Goal: Communication & Community: Answer question/provide support

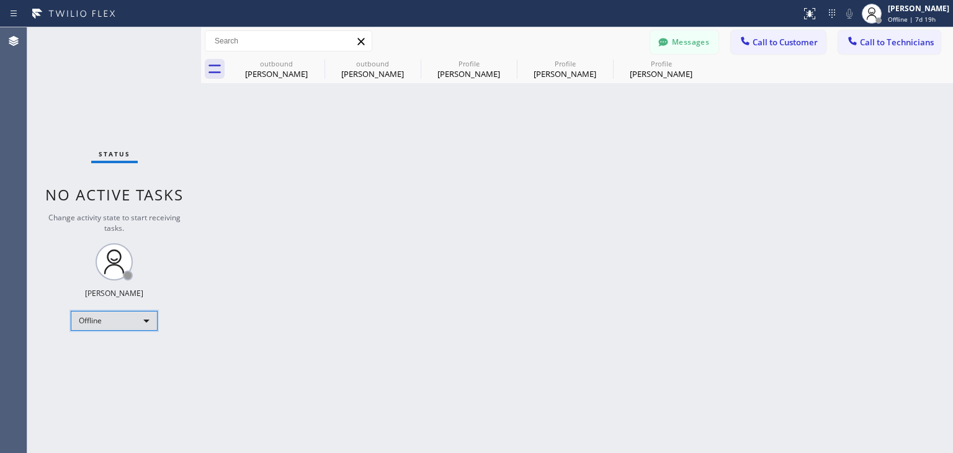
click at [136, 318] on div "Offline" at bounding box center [114, 321] width 87 height 20
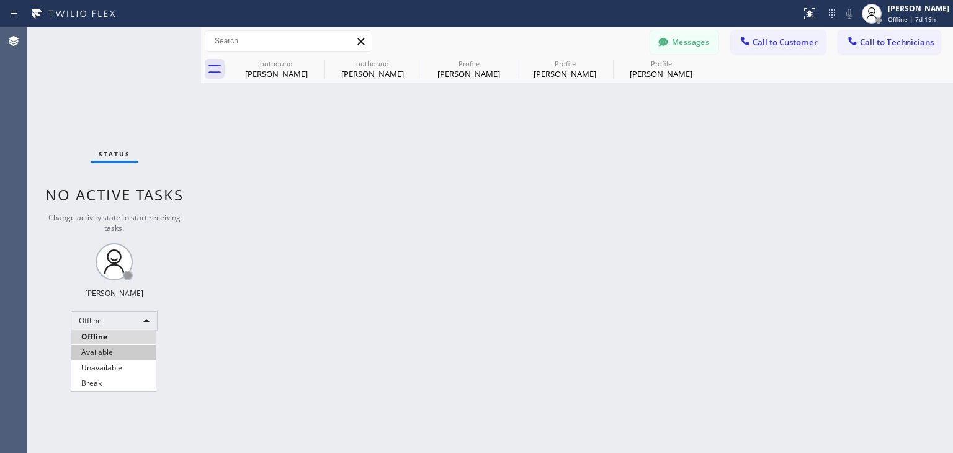
click at [109, 350] on li "Available" at bounding box center [113, 352] width 84 height 15
click at [184, 347] on div "Status No active tasks Change activity state to start receiving tasks. [PERSON_…" at bounding box center [114, 239] width 174 height 425
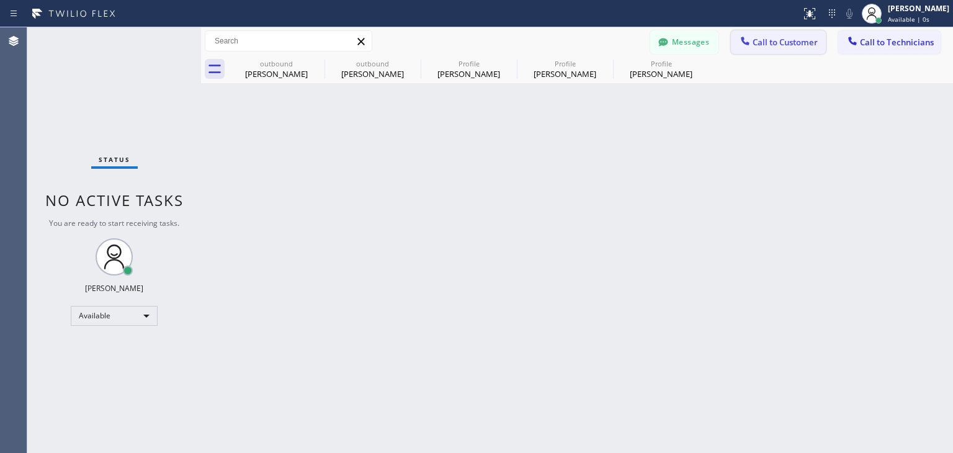
click at [783, 44] on span "Call to Customer" at bounding box center [784, 42] width 65 height 11
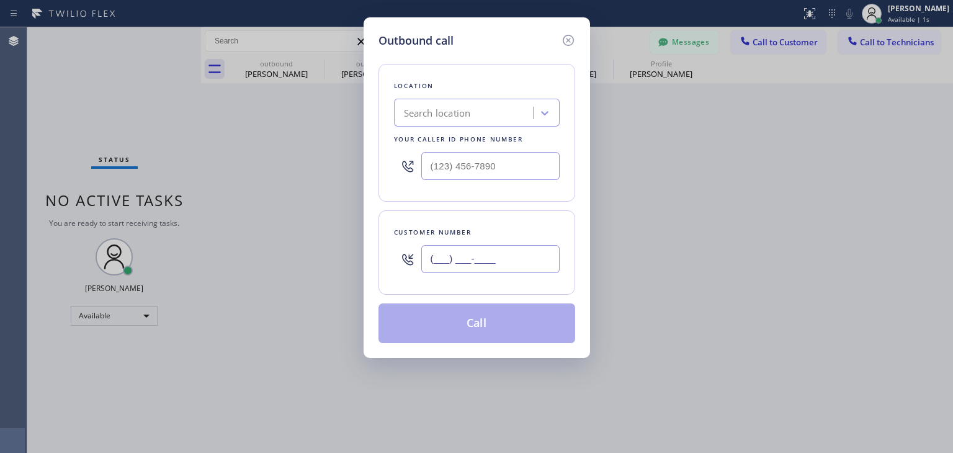
click at [433, 263] on input "(___) ___-____" at bounding box center [490, 259] width 138 height 28
paste input "909) 331-8296"
type input "[PHONE_NUMBER]"
click at [429, 117] on div "Search location" at bounding box center [437, 113] width 67 height 14
paste input "Home Alliance Membership"
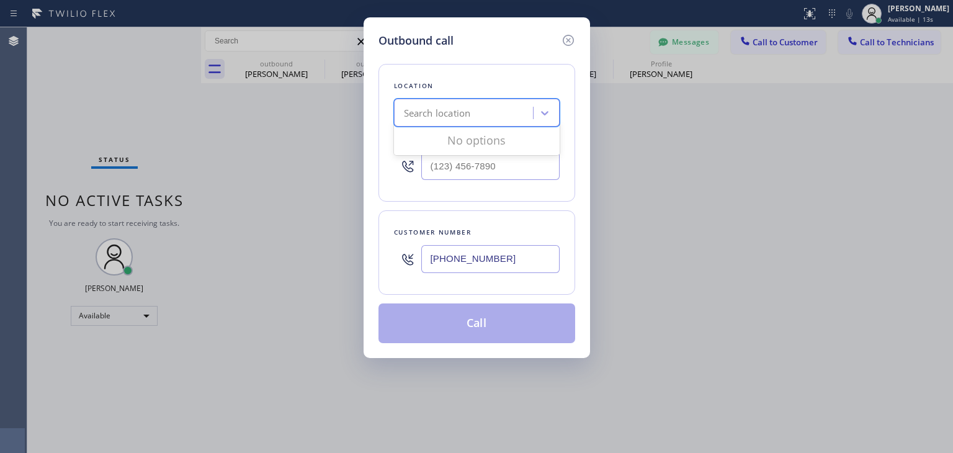
type input "Home Alliance Membership"
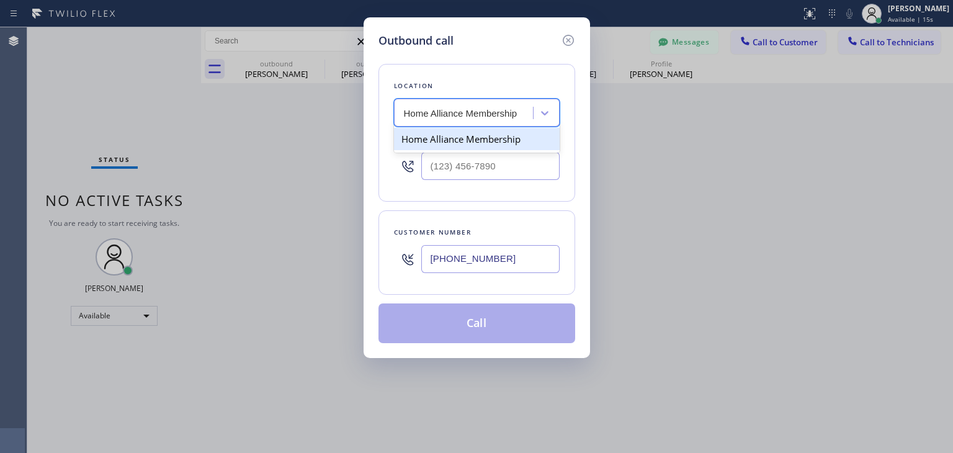
click at [443, 141] on div "Home Alliance Membership" at bounding box center [477, 139] width 166 height 22
type input "[PHONE_NUMBER]"
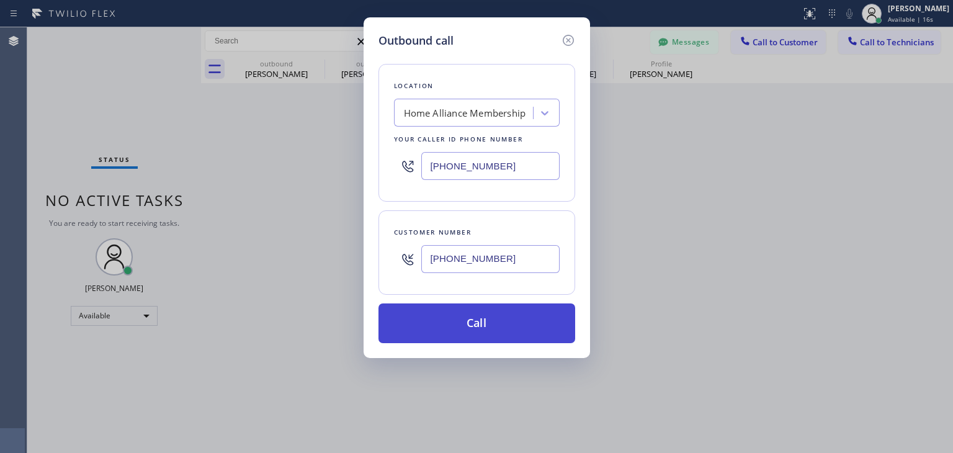
click at [466, 313] on button "Call" at bounding box center [476, 323] width 197 height 40
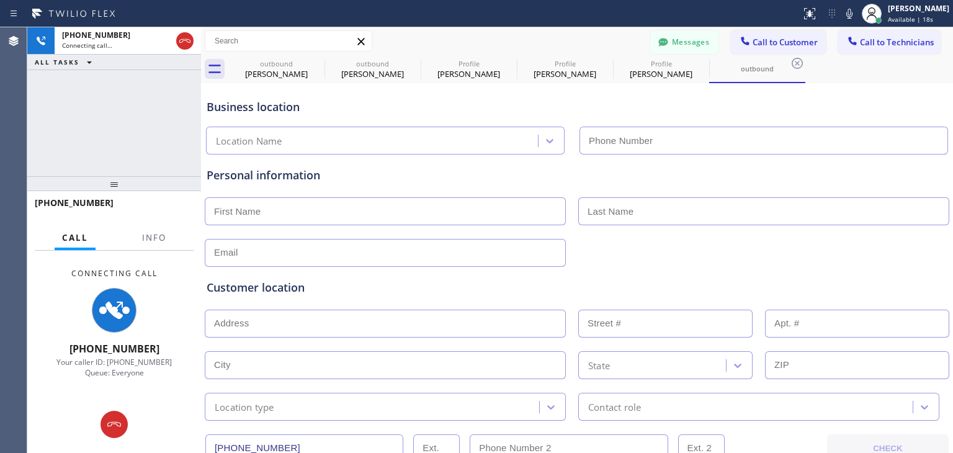
type input "[PHONE_NUMBER]"
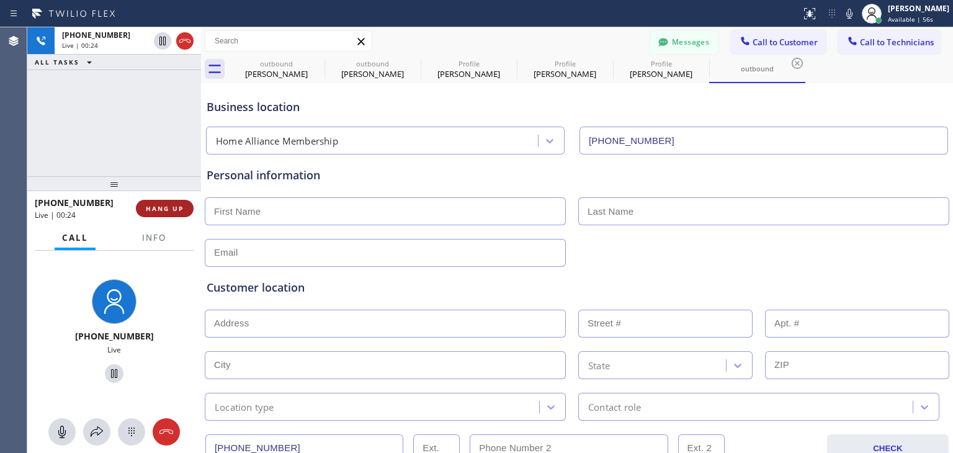
click at [176, 207] on span "HANG UP" at bounding box center [165, 208] width 38 height 9
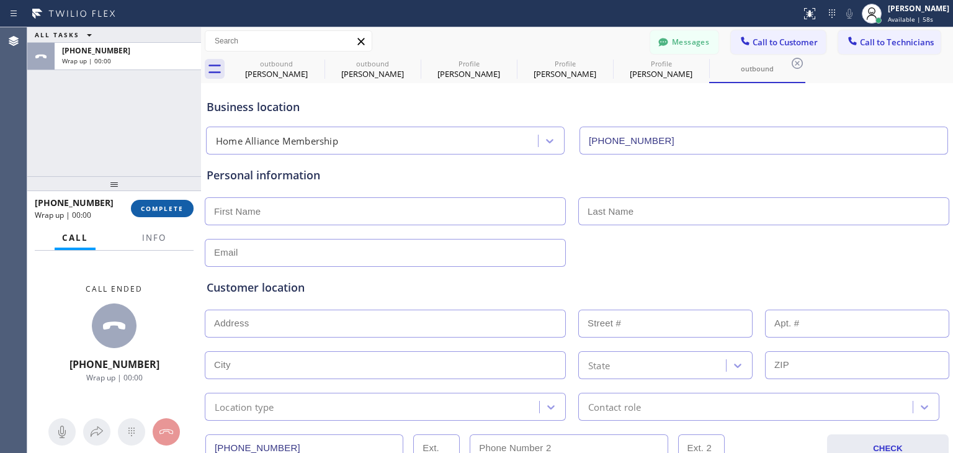
click at [158, 206] on span "COMPLETE" at bounding box center [162, 208] width 43 height 9
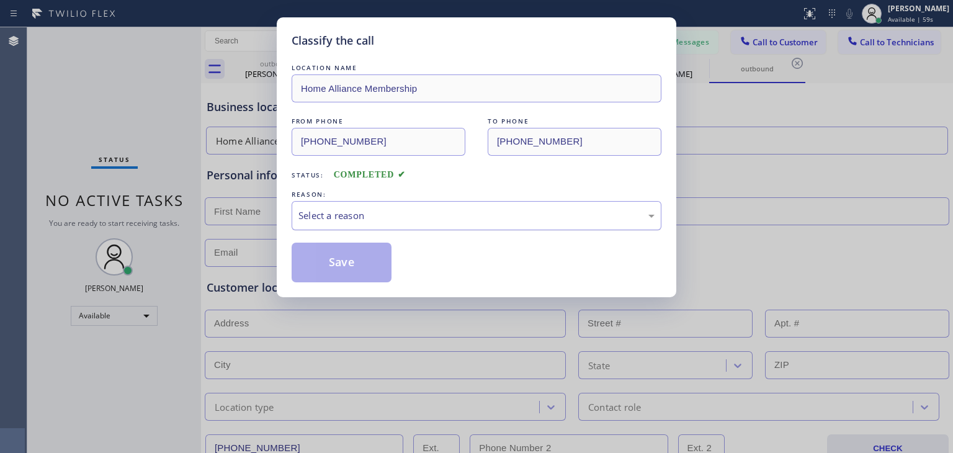
click at [403, 213] on div "Select a reason" at bounding box center [476, 215] width 356 height 14
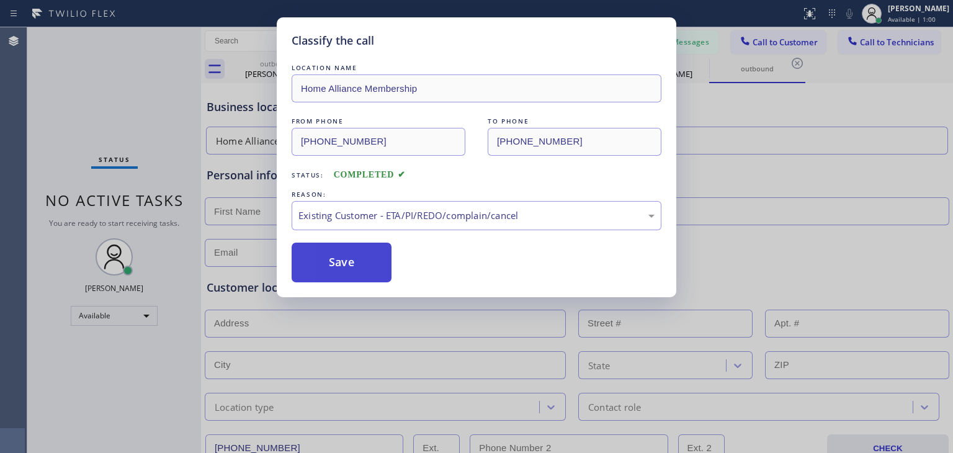
click at [349, 254] on button "Save" at bounding box center [342, 263] width 100 height 40
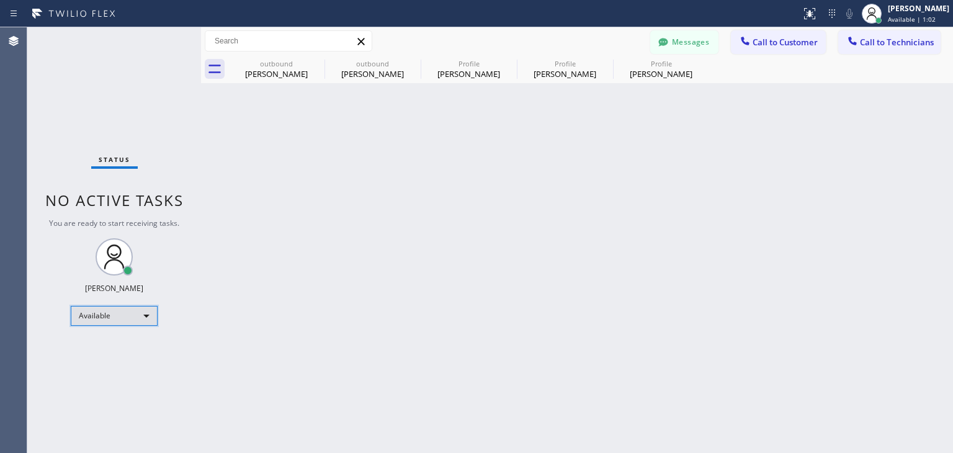
click at [136, 317] on div "Available" at bounding box center [114, 316] width 87 height 20
click at [107, 336] on li "Offline" at bounding box center [113, 331] width 84 height 15
click at [222, 340] on div "Back to Dashboard Change Sender ID Customers Technicians WE [PERSON_NAME] [DATE…" at bounding box center [577, 239] width 752 height 425
